Goal: Navigation & Orientation: Find specific page/section

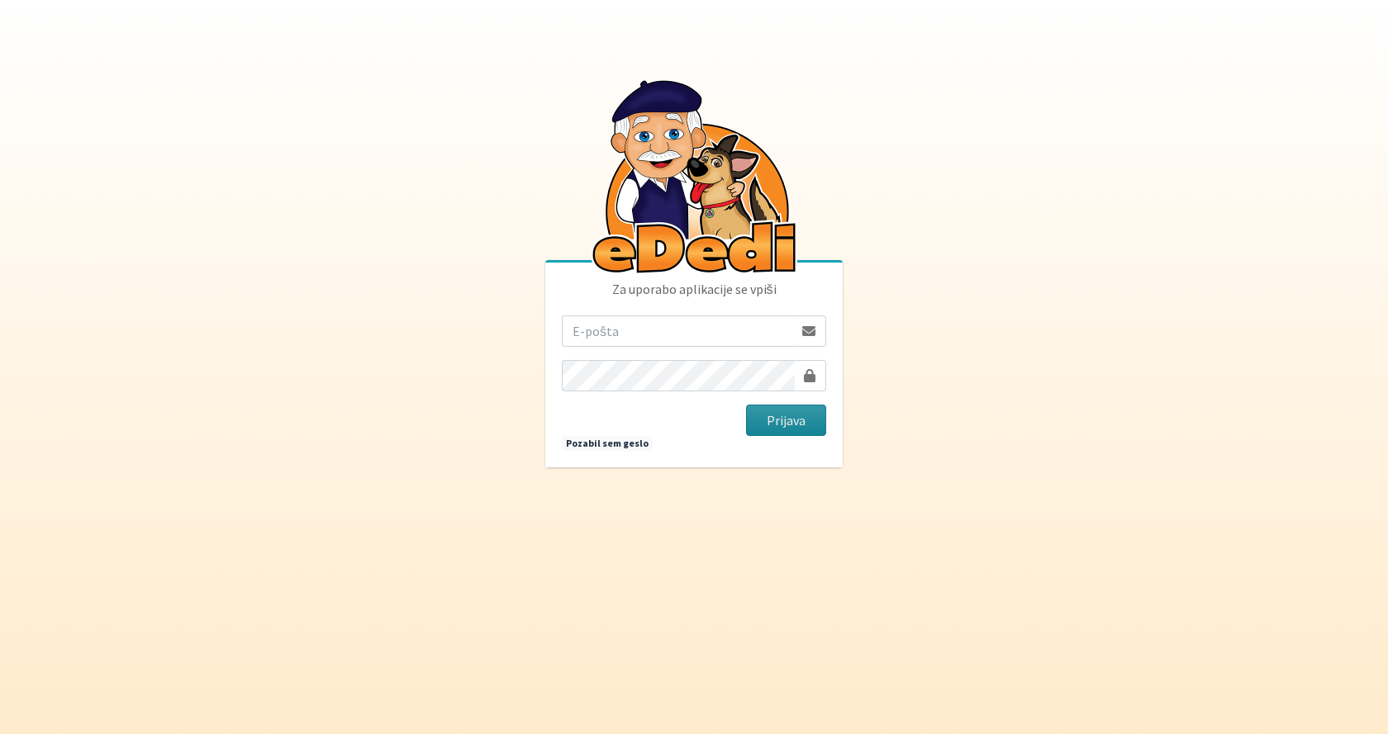
type input "[EMAIL_ADDRESS][PERSON_NAME][DOMAIN_NAME]"
click at [764, 421] on button "Prijava" at bounding box center [786, 420] width 80 height 31
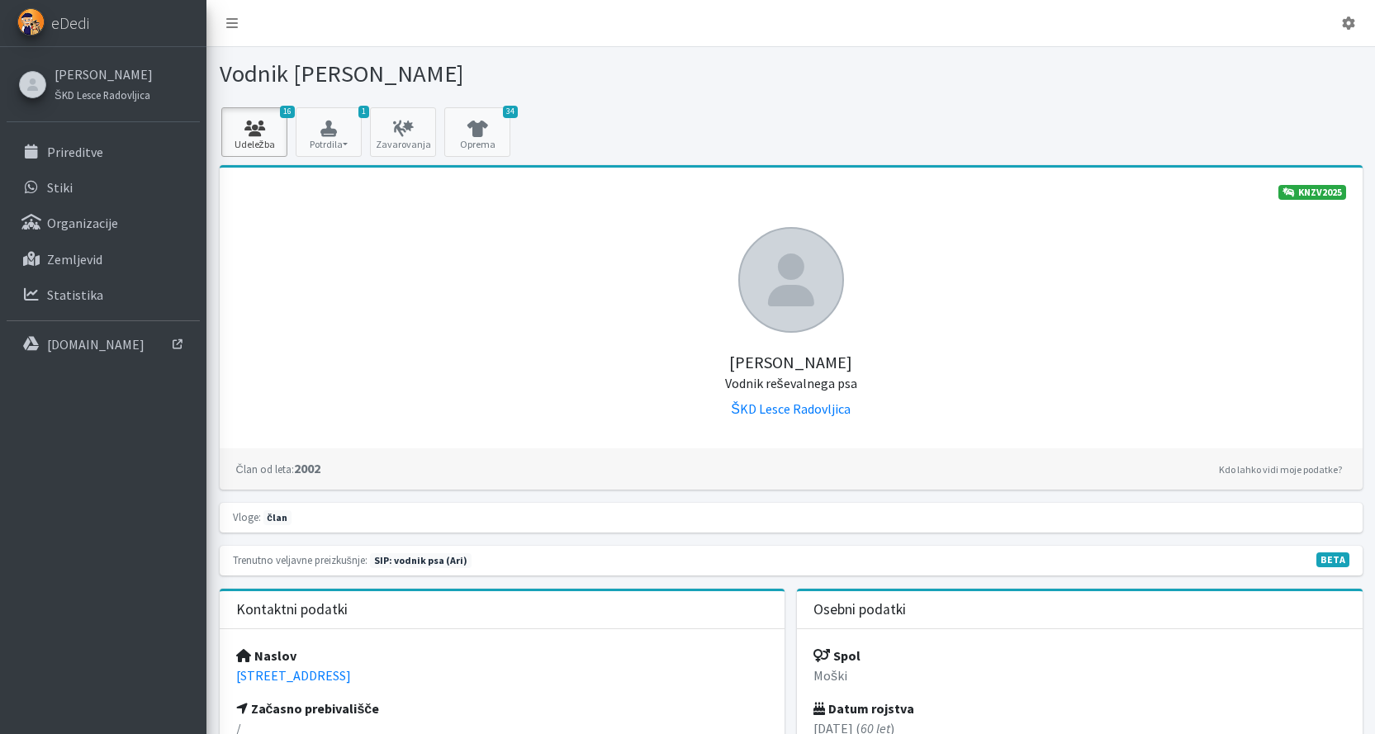
click at [262, 129] on icon at bounding box center [254, 129] width 56 height 17
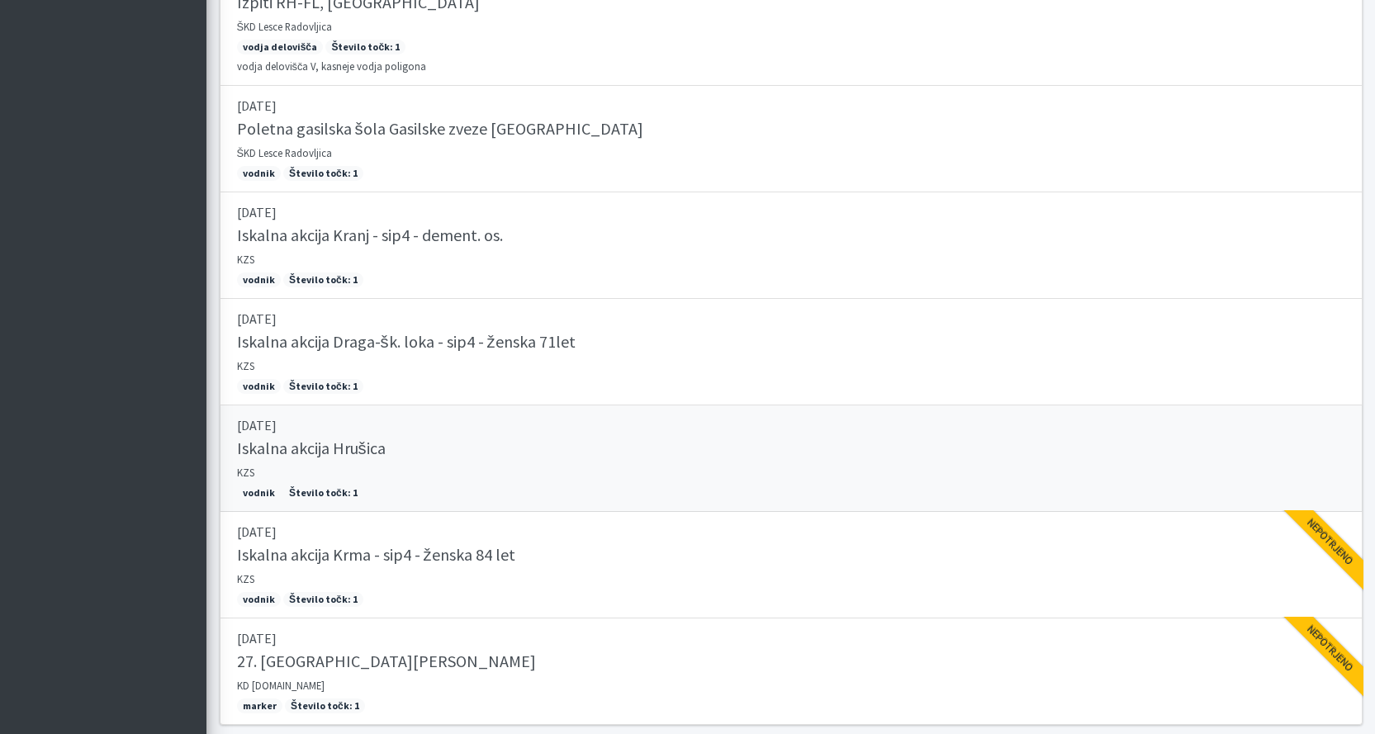
scroll to position [1583, 0]
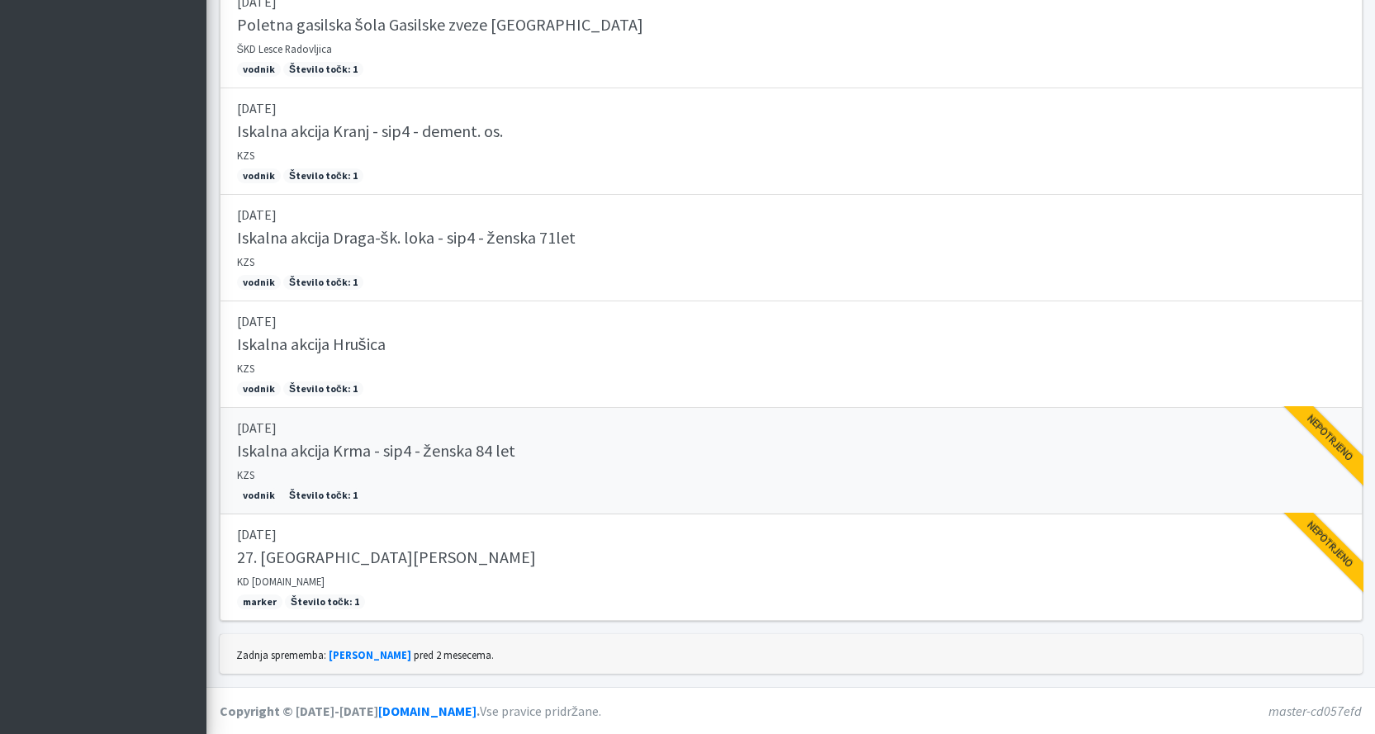
click at [344, 448] on h5 "Iskalna akcija Krma - sip4 - ženska 84 let" at bounding box center [376, 451] width 278 height 20
click at [317, 343] on h5 "Iskalna akcija Hrušica" at bounding box center [311, 345] width 149 height 20
click at [295, 555] on h5 "27. [GEOGRAPHIC_DATA][PERSON_NAME]" at bounding box center [386, 558] width 299 height 20
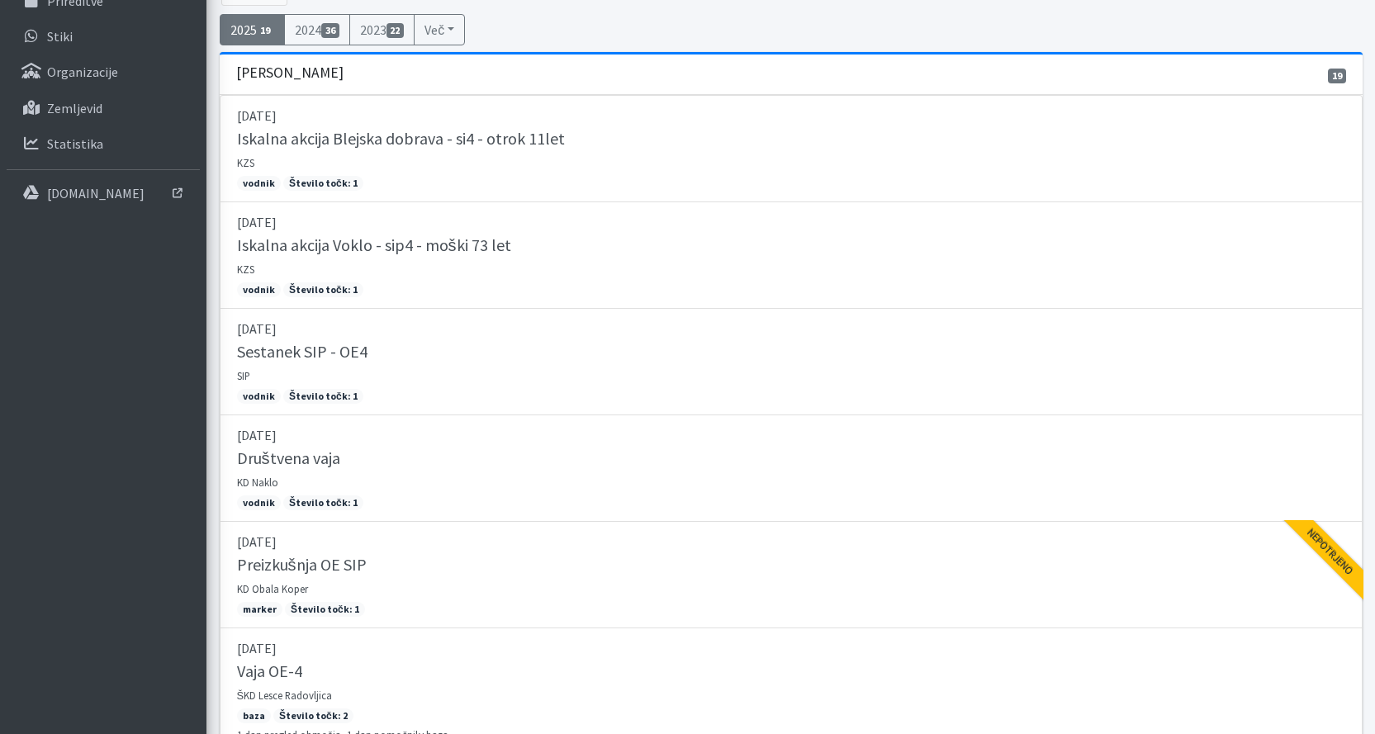
scroll to position [0, 0]
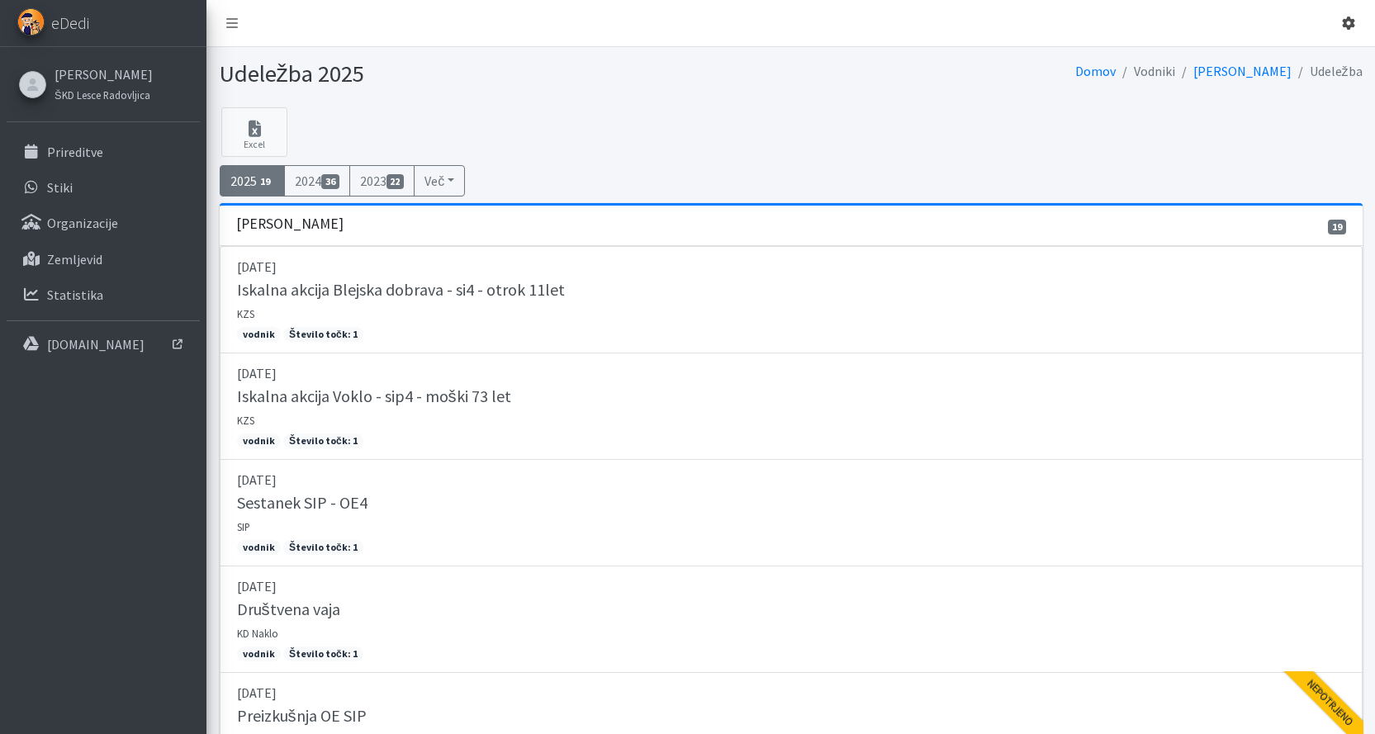
click at [1347, 21] on icon at bounding box center [1348, 23] width 13 height 13
click at [1298, 64] on link "Odjavi se" at bounding box center [1302, 62] width 130 height 26
